Goal: Check status: Check status

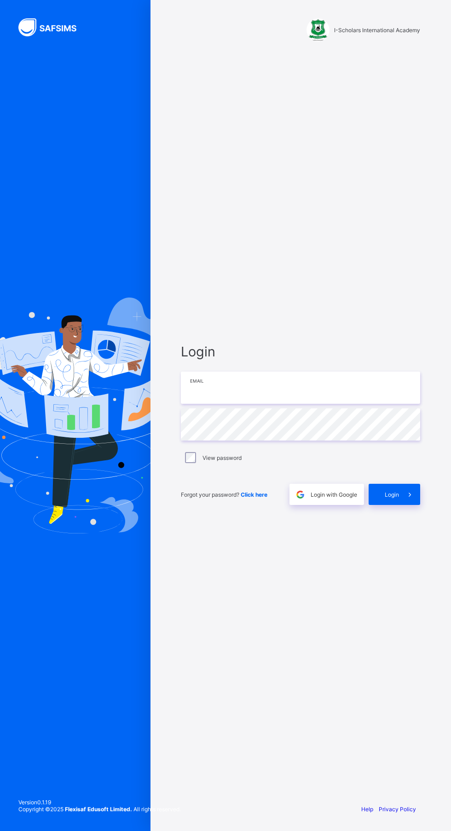
type input "**********"
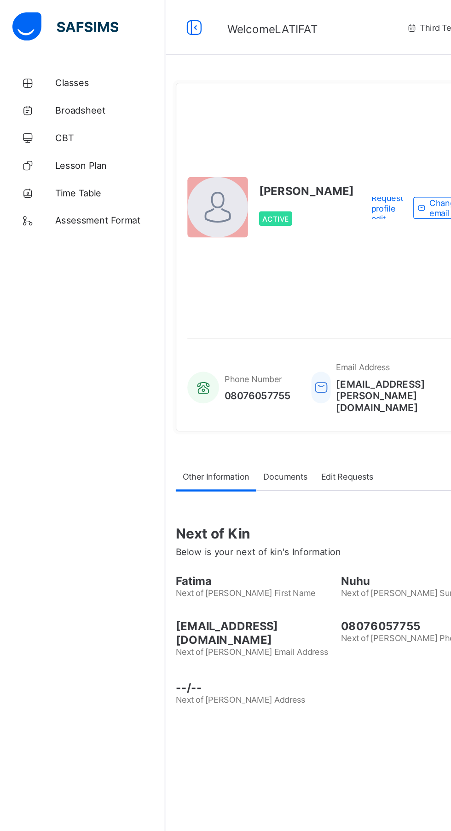
click at [49, 55] on span "Classes" at bounding box center [74, 55] width 74 height 7
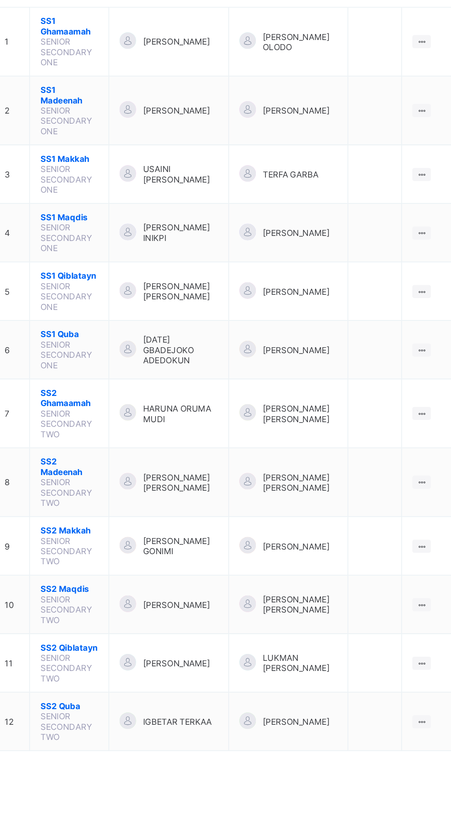
click at [177, 522] on span "SS2 Maqdis" at bounding box center [177, 525] width 39 height 7
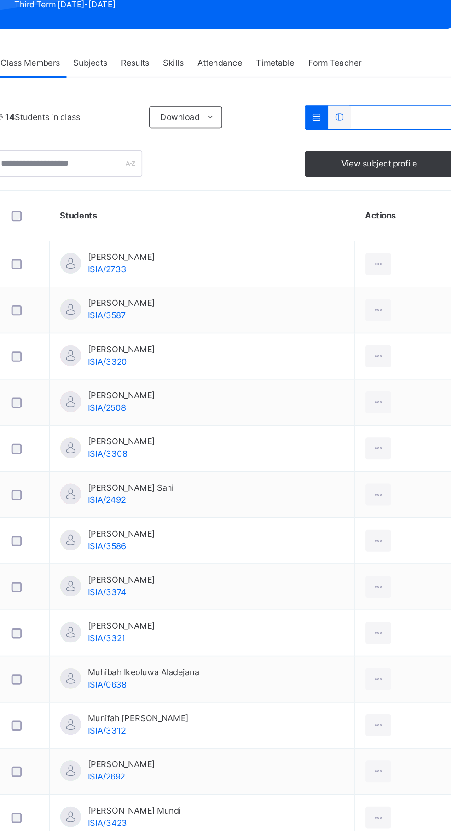
click at [198, 473] on span "Asmau Buhari" at bounding box center [212, 474] width 45 height 8
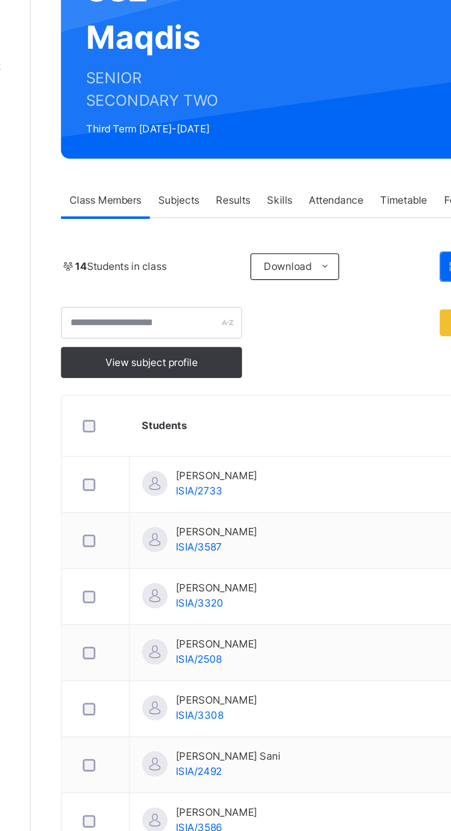
click at [226, 212] on div "Results" at bounding box center [221, 221] width 28 height 18
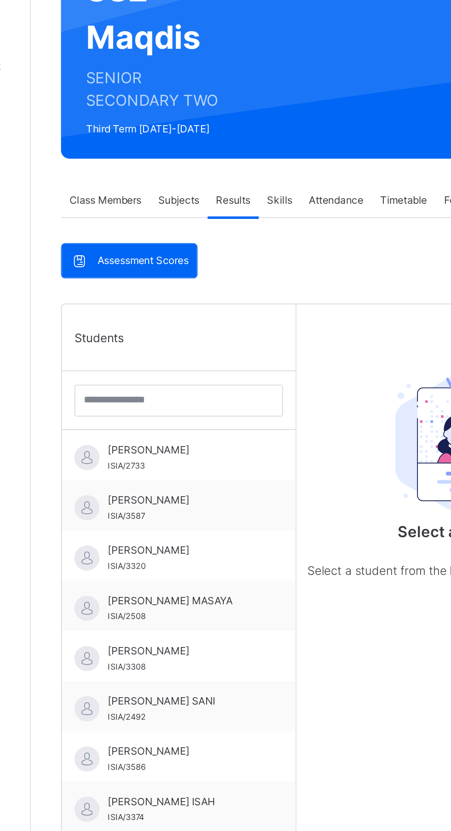
click at [196, 462] on div "ASMAU BUHARI ISIA/3308" at bounding box center [191, 471] width 128 height 28
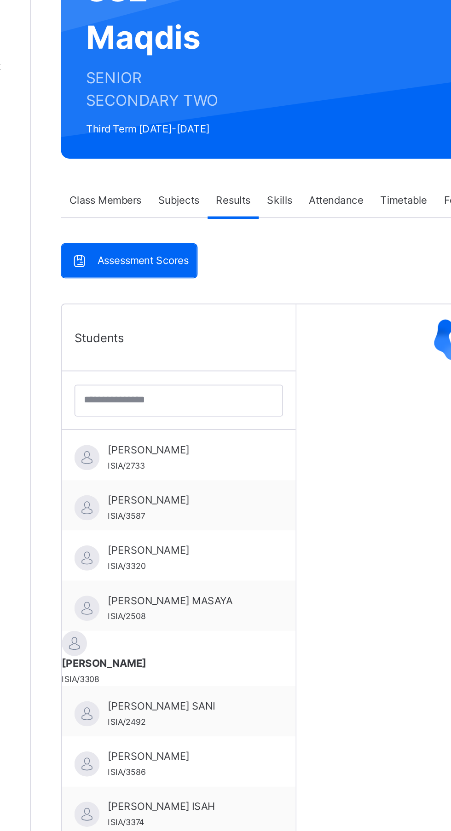
click at [197, 475] on div "ASMAU BUHARI ISIA/3308" at bounding box center [191, 479] width 128 height 17
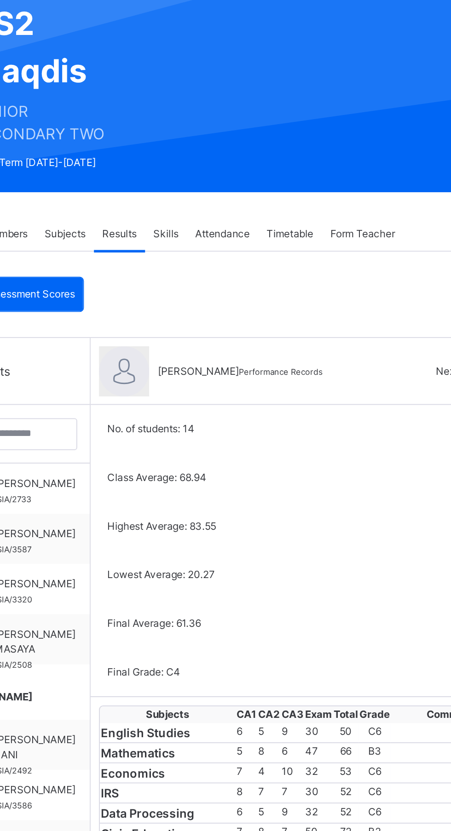
scroll to position [47, 0]
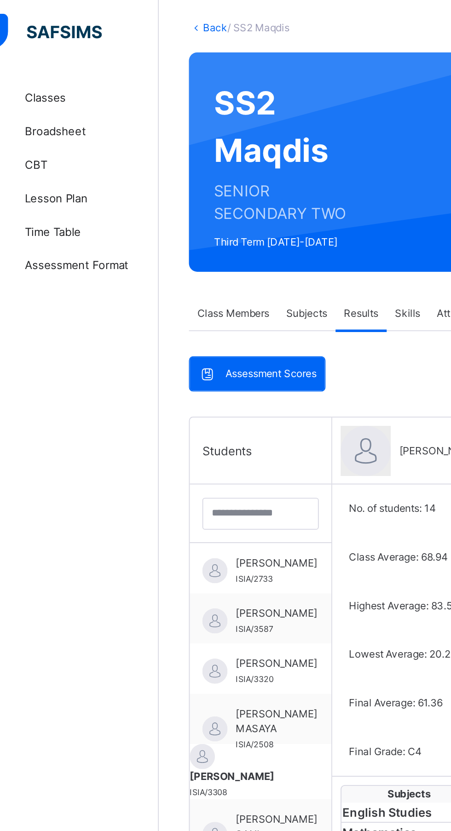
click at [72, 77] on span "Broadsheet" at bounding box center [74, 73] width 74 height 9
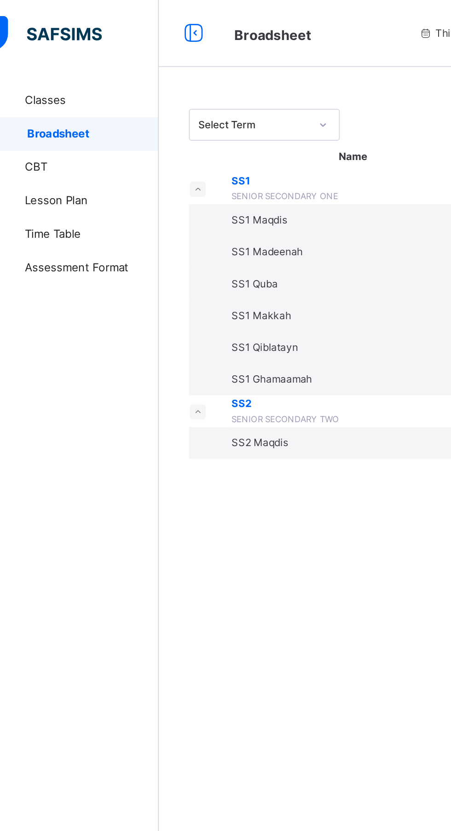
click at [181, 246] on span "SS2 Maqdis" at bounding box center [165, 243] width 31 height 7
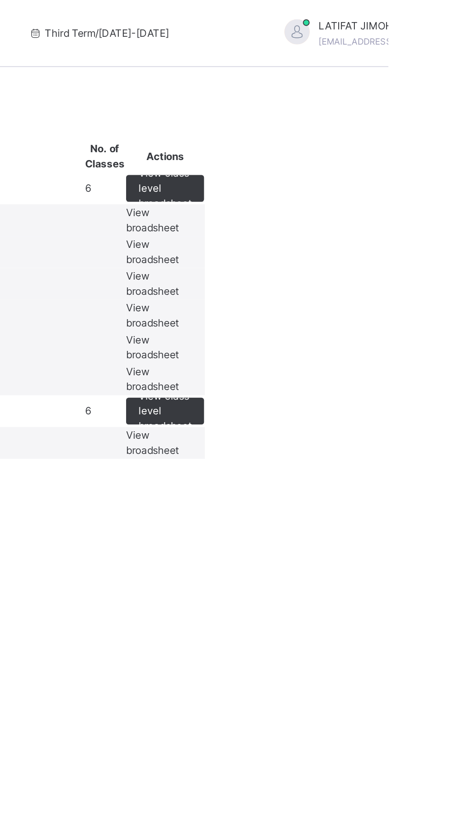
click at [336, 251] on span "View broadsheet" at bounding box center [321, 242] width 29 height 15
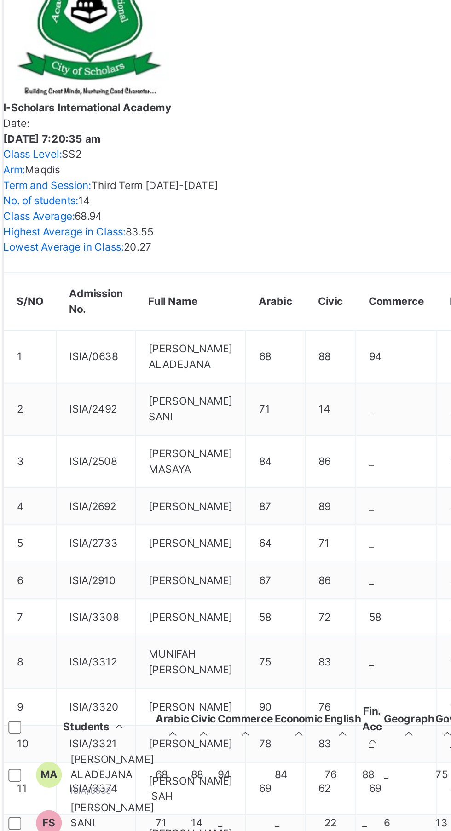
scroll to position [127, 0]
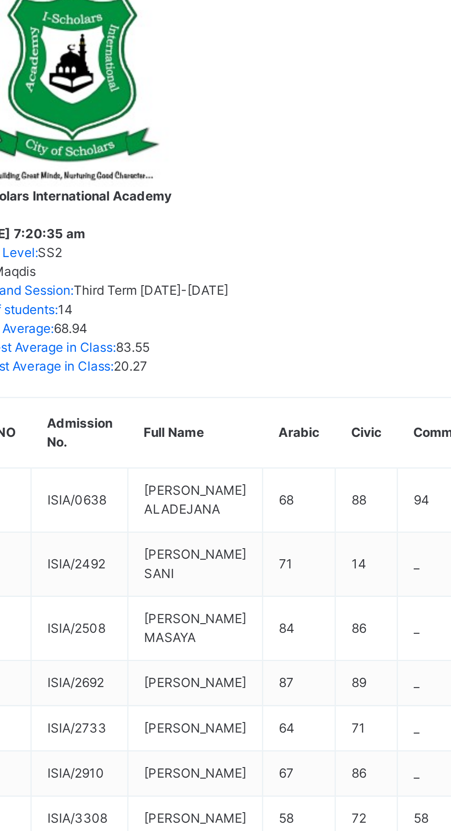
click at [191, 766] on div "ASMAU BUHARI ISIA/3308" at bounding box center [168, 774] width 45 height 17
